Goal: Task Accomplishment & Management: Use online tool/utility

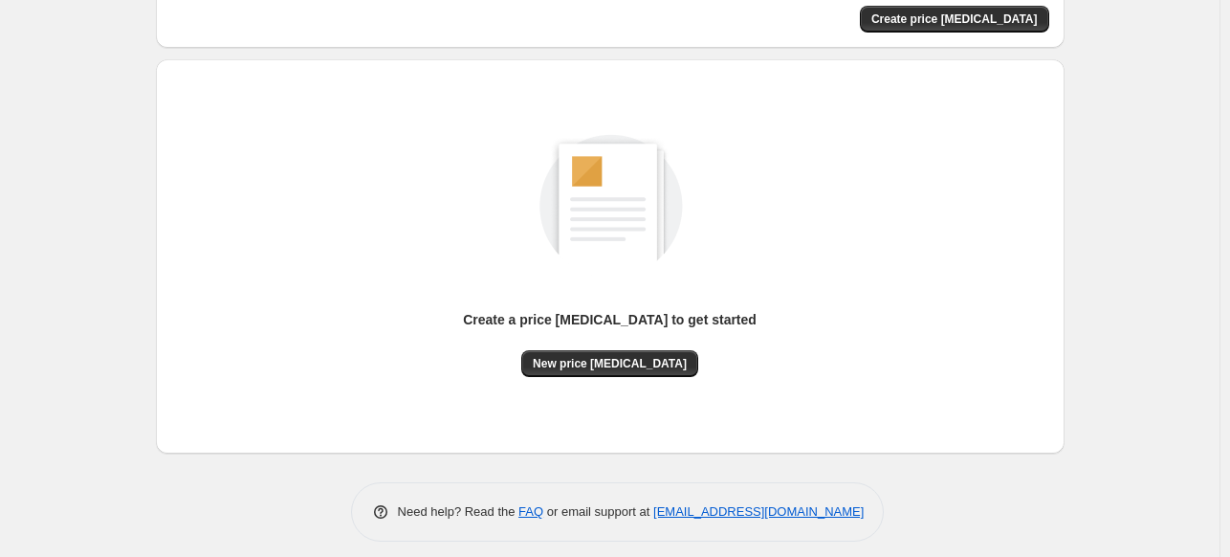
scroll to position [160, 0]
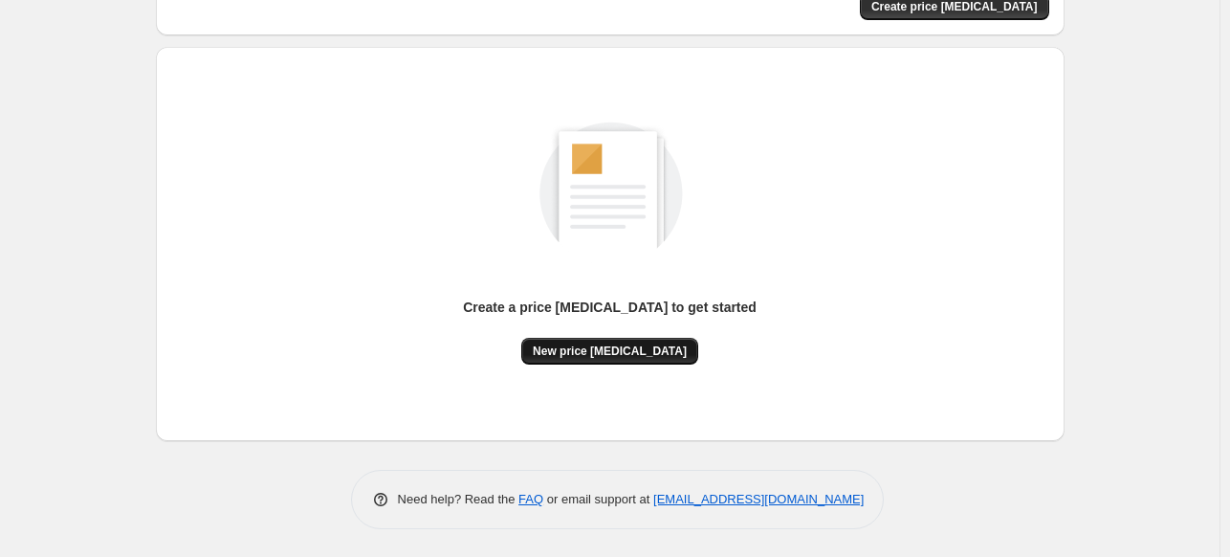
click at [617, 341] on button "New price change job" at bounding box center [609, 351] width 177 height 27
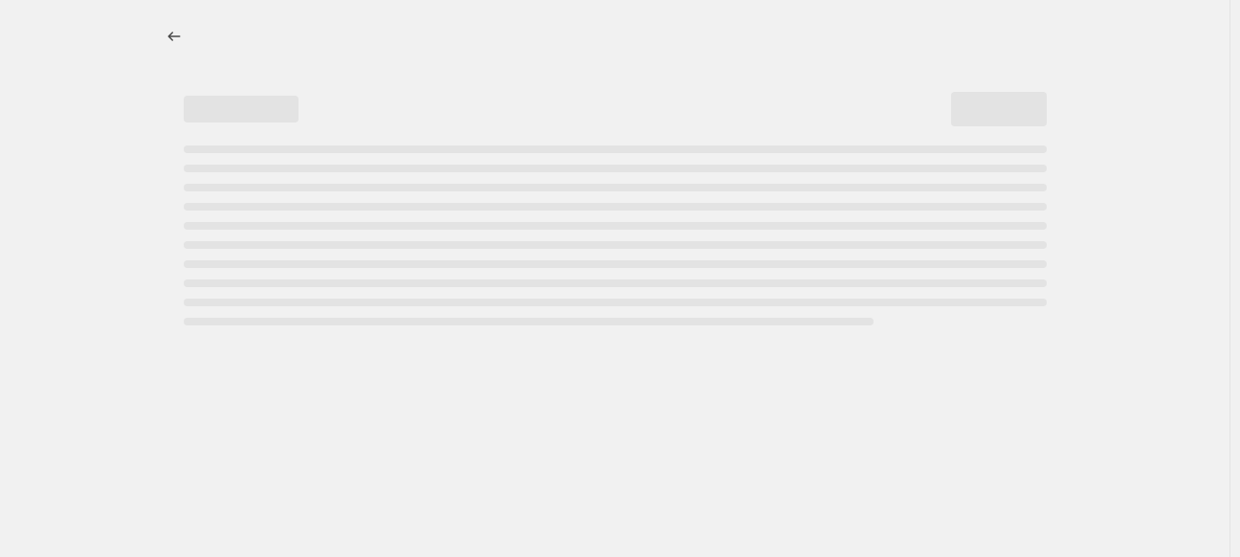
select select "percentage"
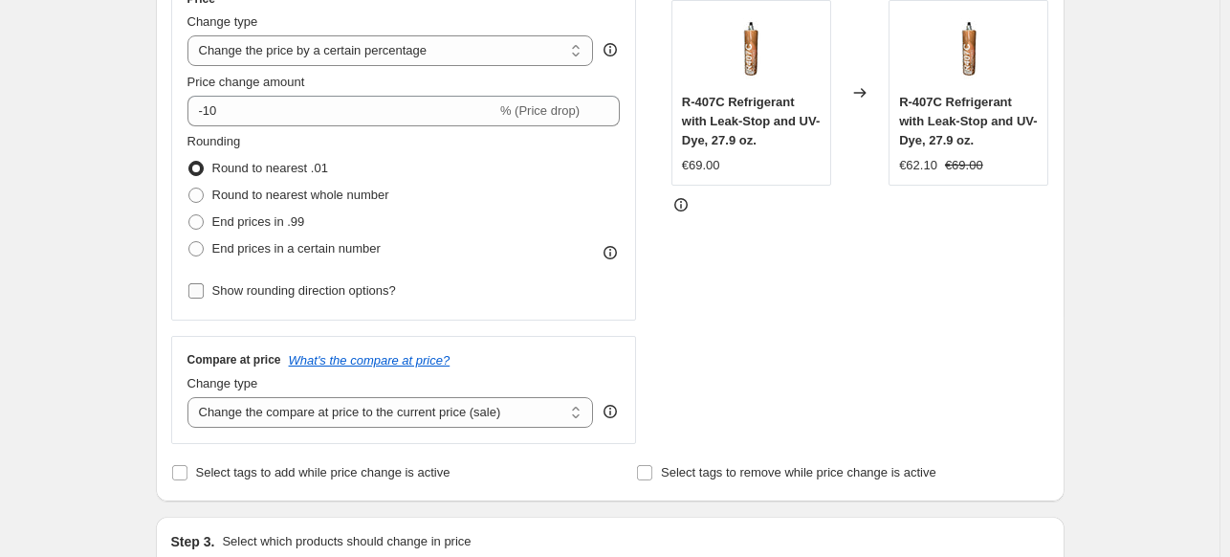
scroll to position [344, 0]
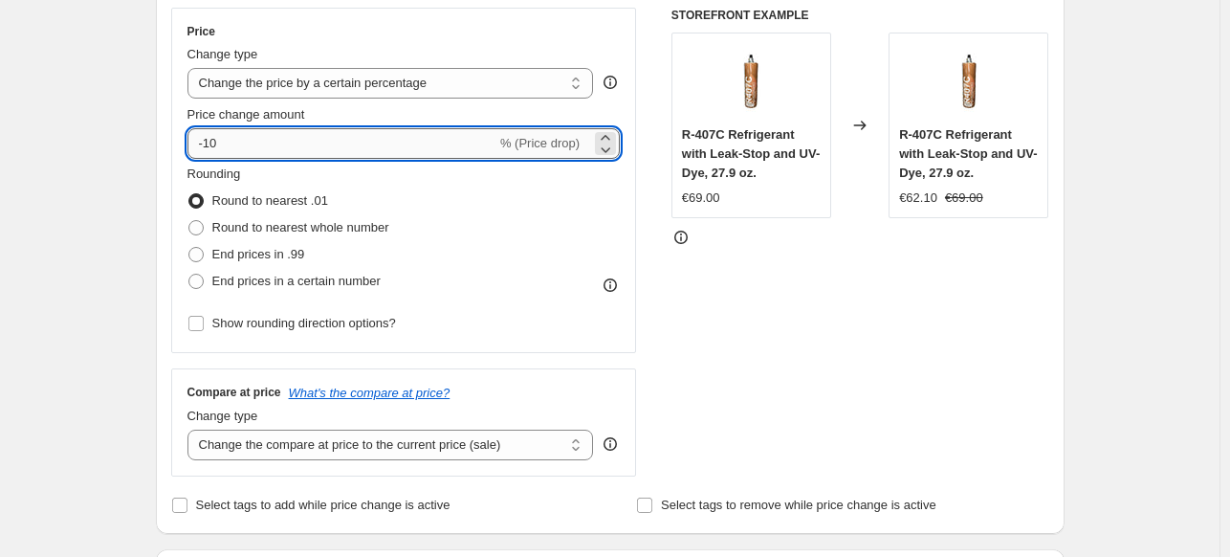
click at [328, 148] on input "-10" at bounding box center [341, 143] width 309 height 31
type input "-1"
click at [928, 258] on div "STOREFRONT EXAMPLE R-407C Refrigerant with Leak-Stop and UV-Dye, 27.9 oz. €69.0…" at bounding box center [860, 242] width 378 height 469
click at [278, 146] on input "-30" at bounding box center [341, 143] width 309 height 31
type input "-3"
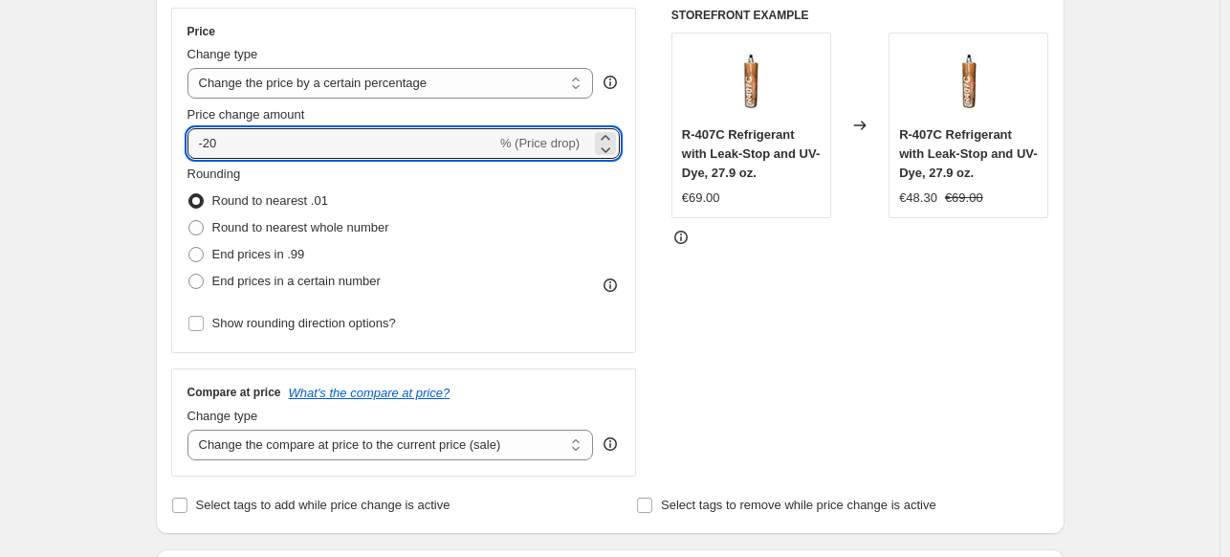
type input "-20"
click at [892, 333] on div "STOREFRONT EXAMPLE R-407C Refrigerant with Leak-Stop and UV-Dye, 27.9 oz. €69.0…" at bounding box center [860, 242] width 378 height 469
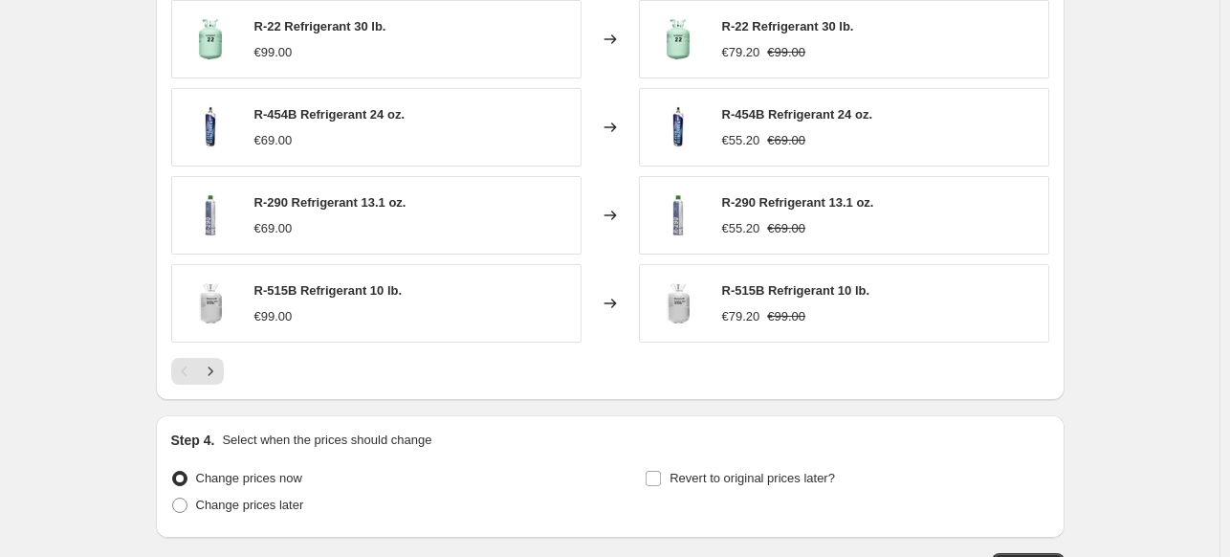
scroll to position [1263, 0]
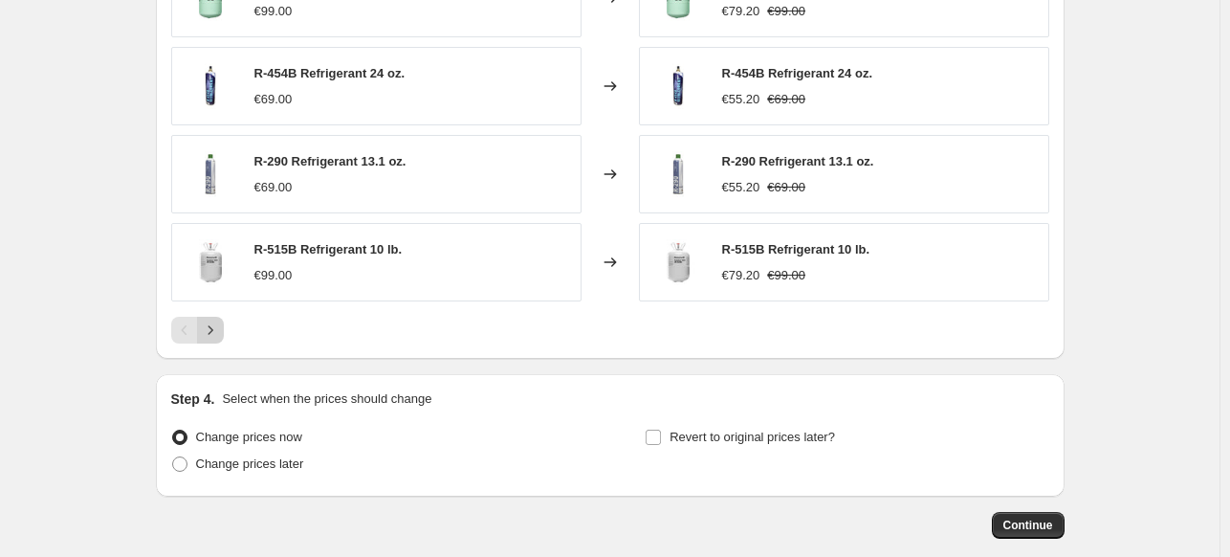
click at [212, 330] on icon "Next" at bounding box center [210, 329] width 19 height 19
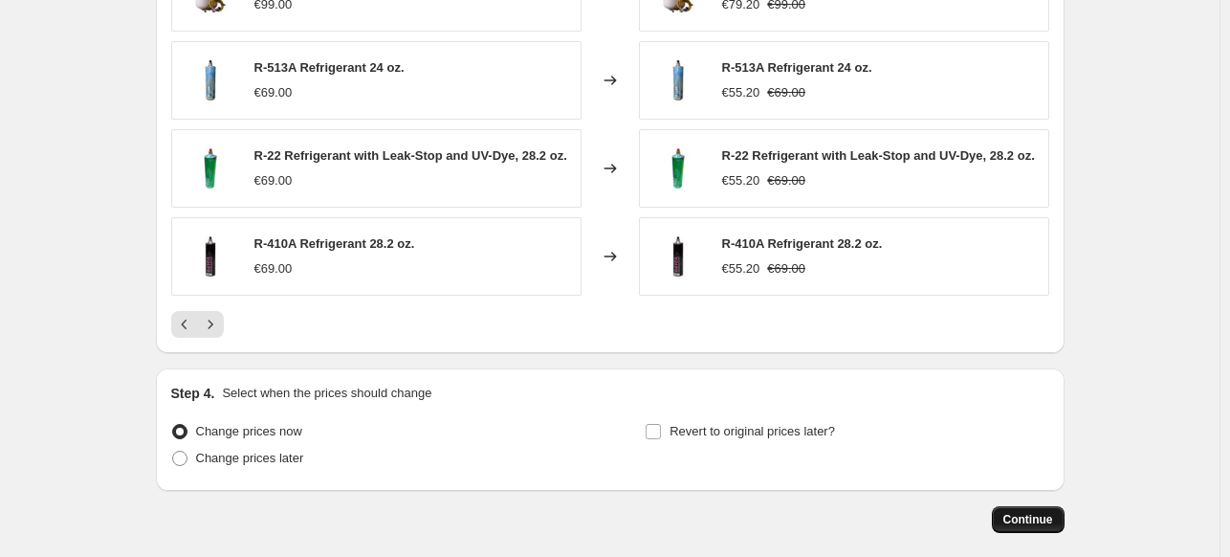
click at [1049, 512] on span "Continue" at bounding box center [1028, 519] width 50 height 15
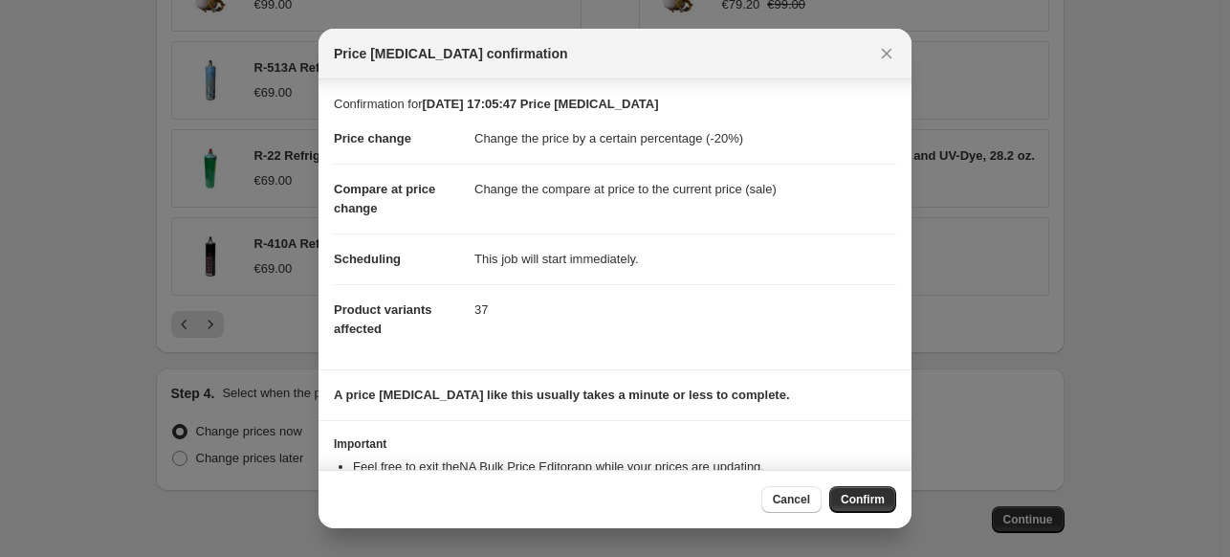
scroll to position [70, 0]
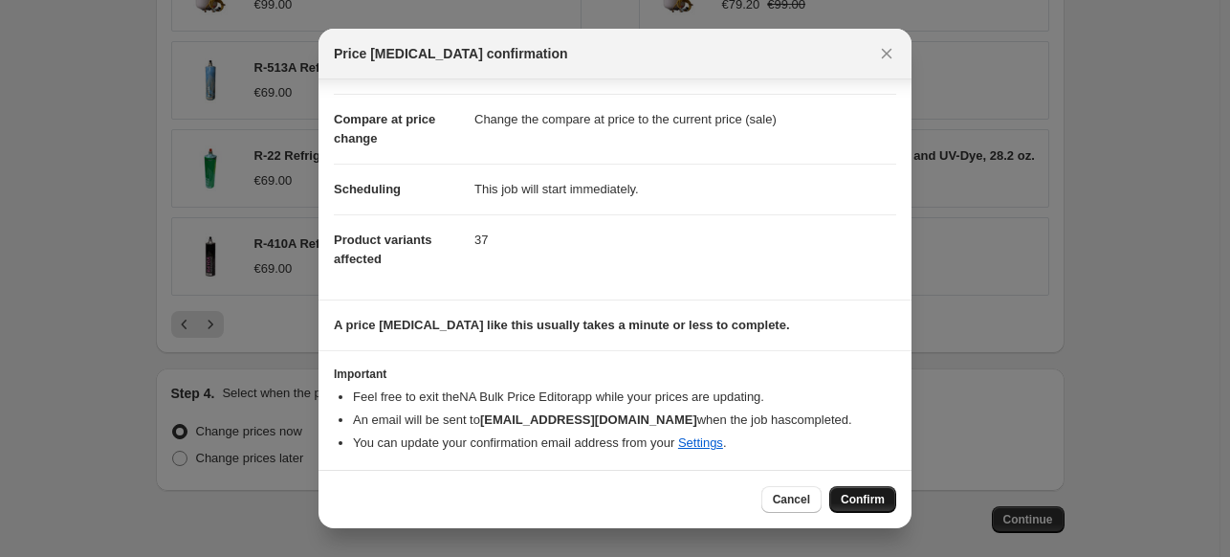
click at [856, 497] on span "Confirm" at bounding box center [863, 499] width 44 height 15
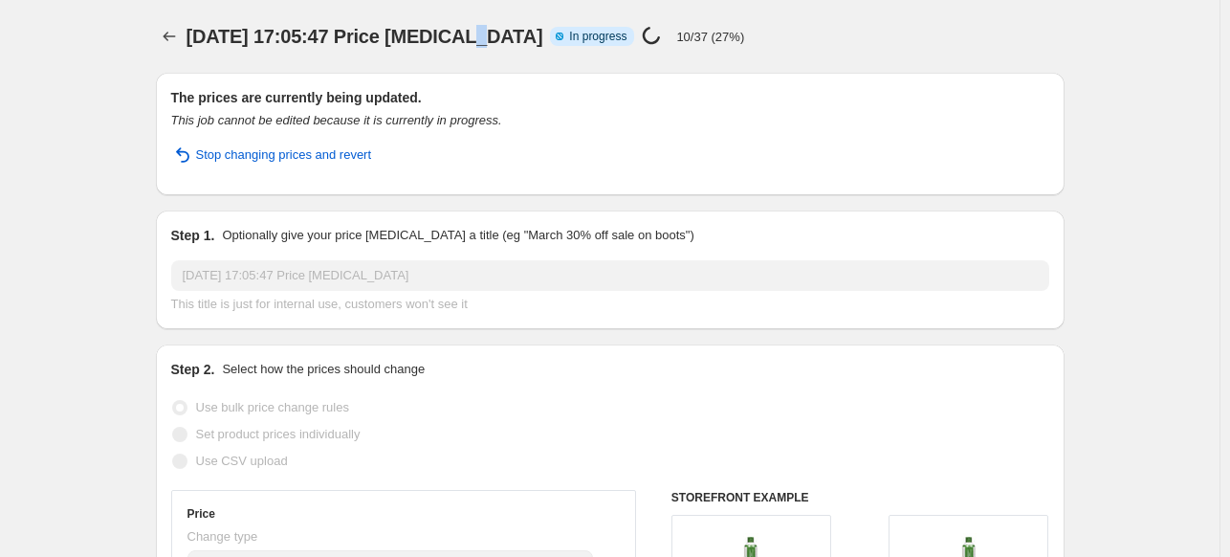
drag, startPoint x: 172, startPoint y: 49, endPoint x: 452, endPoint y: 16, distance: 282.1
click at [452, 16] on div "24 aug 2025, 17:05:47 Price change job. This page is ready 24 aug 2025, 17:05:4…" at bounding box center [610, 36] width 909 height 73
click at [495, 26] on span "24 aug 2025, 17:05:47 Price change job" at bounding box center [365, 36] width 357 height 21
click at [264, 51] on div "24 aug 2025, 17:05:47 Price change job. This page is ready 24 aug 2025, 17:05:4…" at bounding box center [610, 36] width 909 height 73
